Goal: Find specific page/section: Find specific page/section

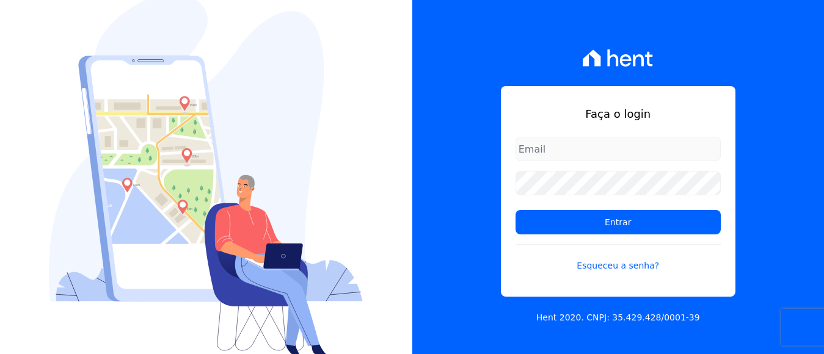
click at [532, 150] on input "email" at bounding box center [618, 149] width 205 height 24
type input "[EMAIL_ADDRESS][DOMAIN_NAME]"
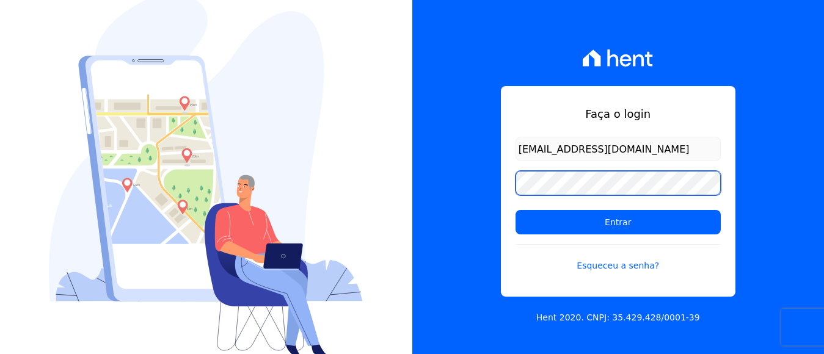
click at [516, 210] on input "Entrar" at bounding box center [618, 222] width 205 height 24
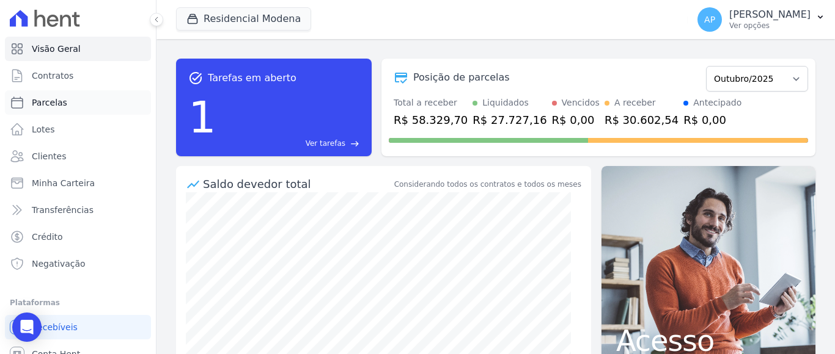
click at [40, 101] on span "Parcelas" at bounding box center [49, 103] width 35 height 12
select select
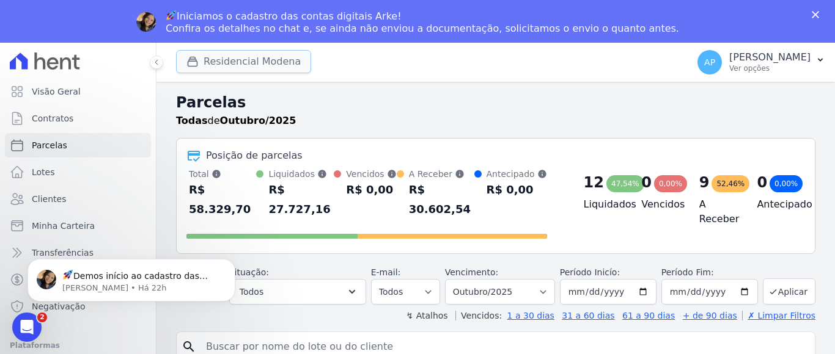
click at [253, 67] on button "Residencial Modena" at bounding box center [243, 61] width 135 height 23
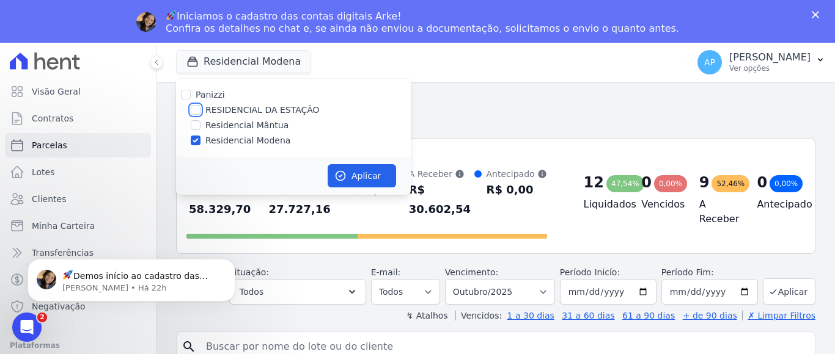
click at [192, 108] on input "RESIDENCIAL DA ESTAÇÃO" at bounding box center [196, 110] width 10 height 10
checkbox input "true"
click at [191, 139] on input "Residencial Modena" at bounding box center [196, 141] width 10 height 10
checkbox input "false"
click at [361, 170] on button "Aplicar" at bounding box center [362, 175] width 68 height 23
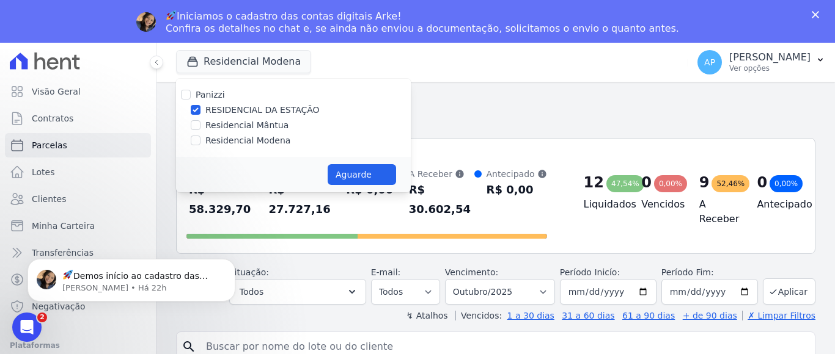
select select
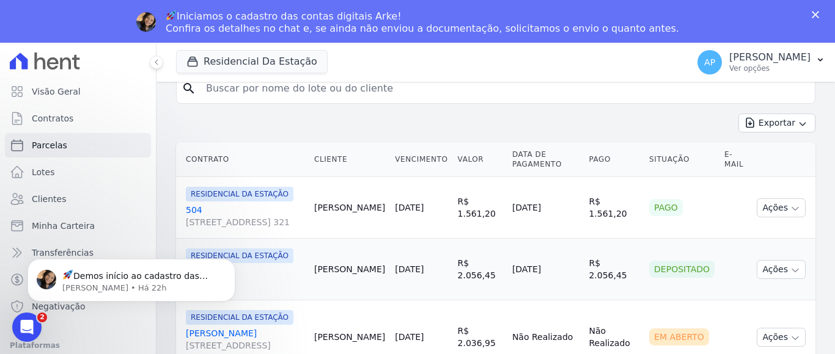
click at [812, 16] on icon "Fechar" at bounding box center [814, 14] width 7 height 7
